Goal: Task Accomplishment & Management: Use online tool/utility

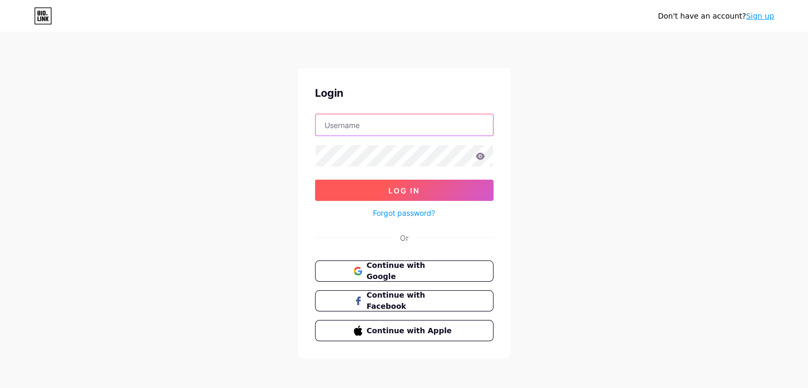
type input "blackpiano"
click at [395, 196] on button "Log In" at bounding box center [404, 190] width 178 height 21
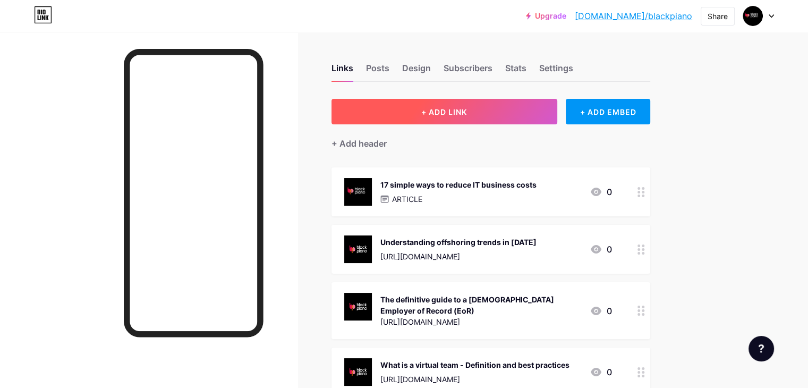
click at [467, 108] on span "+ ADD LINK" at bounding box center [444, 111] width 46 height 9
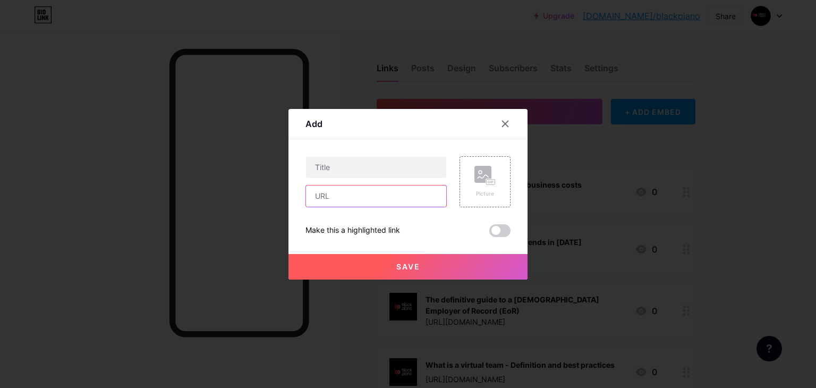
click at [355, 202] on input "text" at bounding box center [376, 195] width 140 height 21
paste input "[URL][DOMAIN_NAME]"
type input "[URL][DOMAIN_NAME]"
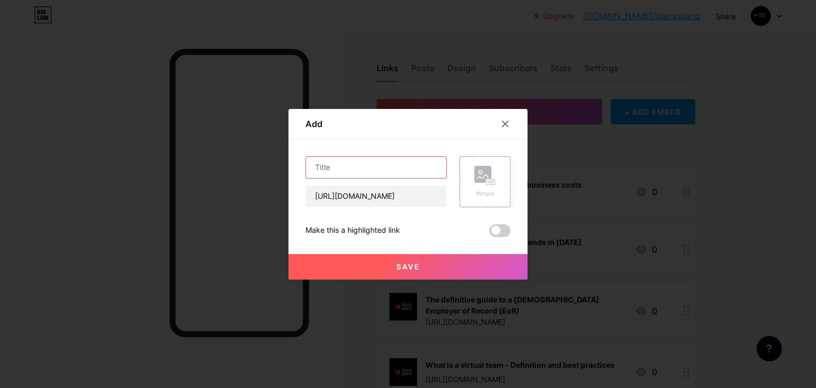
click at [342, 158] on input "text" at bounding box center [376, 167] width 140 height 21
paste input "Global Hiring Made Simple with Black Piano"
type input "Global Hiring Made Simple with Black Piano"
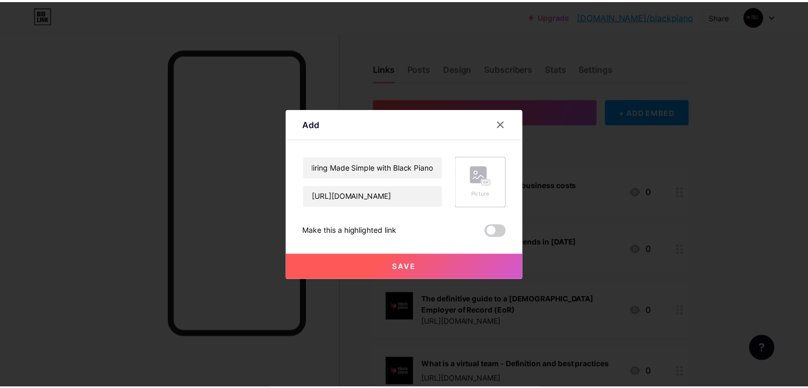
scroll to position [0, 0]
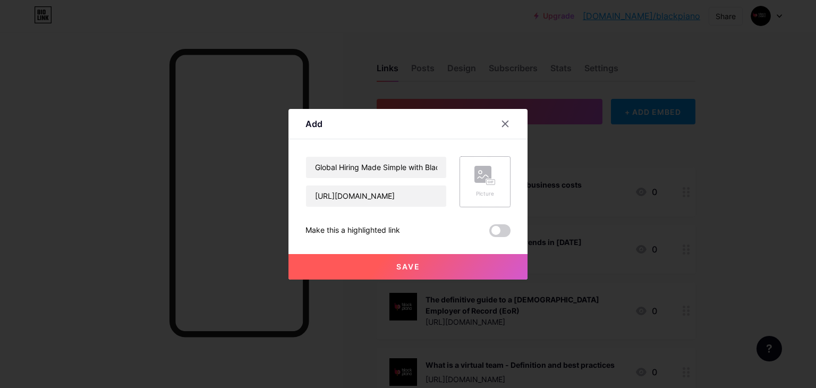
click at [480, 194] on div "Picture" at bounding box center [484, 194] width 21 height 8
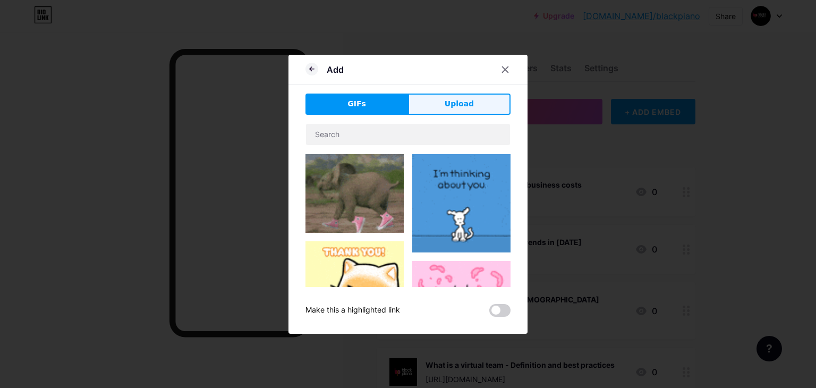
click at [427, 105] on button "Upload" at bounding box center [459, 103] width 103 height 21
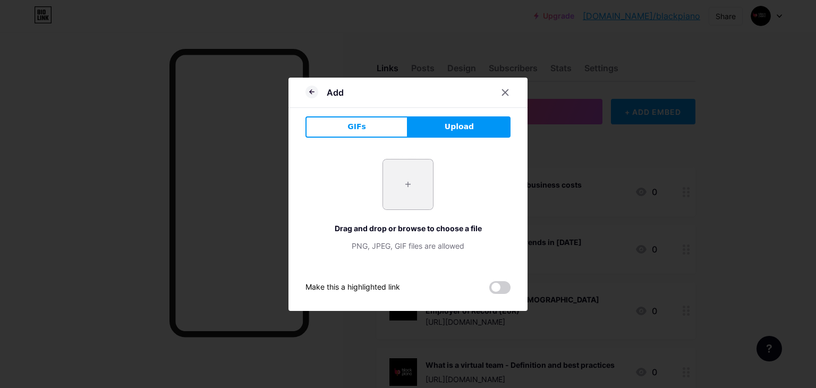
click at [414, 172] on input "file" at bounding box center [408, 184] width 50 height 50
type input "C:\fakepath\black piano logo.png"
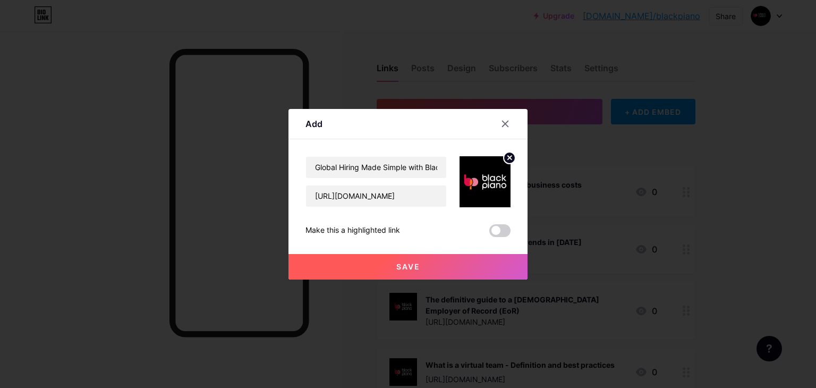
click at [419, 268] on span "Save" at bounding box center [408, 266] width 24 height 9
